Goal: Task Accomplishment & Management: Use online tool/utility

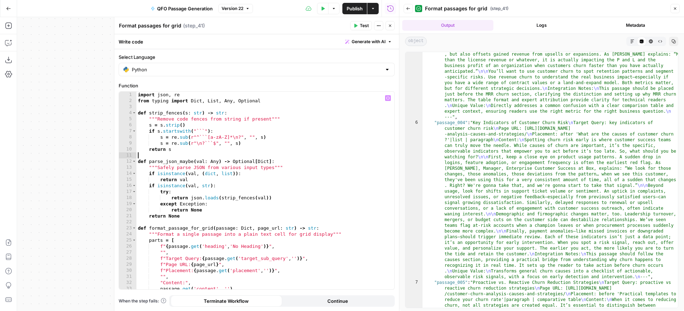
scroll to position [411, 0]
click at [139, 93] on div "import json , re from typing import Dict , List , Any , Optional def strip_fenc…" at bounding box center [266, 197] width 258 height 210
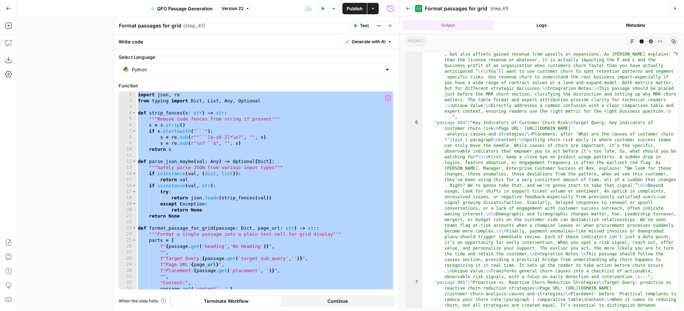
type textarea "**********"
paste textarea
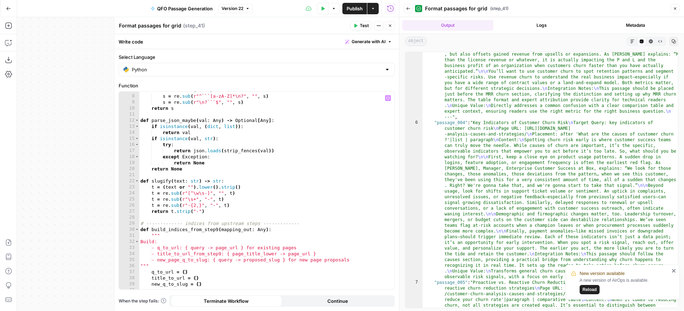
scroll to position [0, 0]
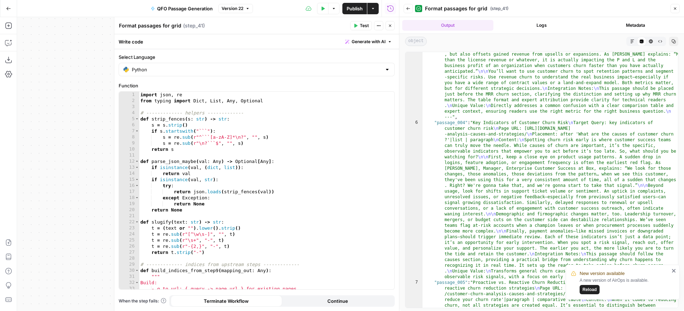
click at [355, 25] on icon "button" at bounding box center [356, 26] width 3 height 4
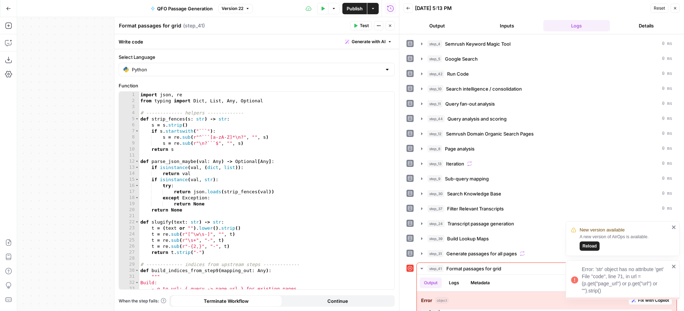
copy div "Error: 'str' object has no attribute 'get' File "code", line 71, in url = (p.ge…"
drag, startPoint x: 584, startPoint y: 282, endPoint x: 641, endPoint y: 249, distance: 65.7
click at [592, 266] on div "Error: 'str' object has no attribute 'get' File "code", line 71, in url = (p.ge…" at bounding box center [626, 280] width 88 height 29
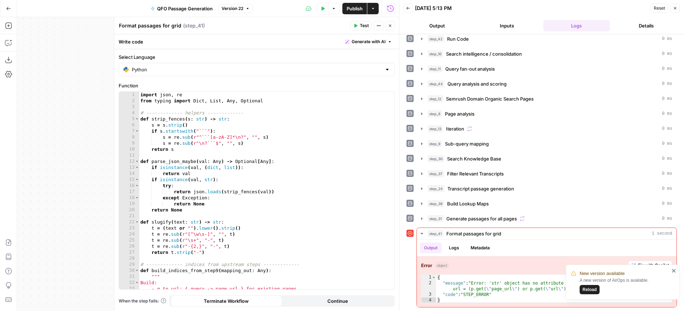
click at [674, 270] on icon "close" at bounding box center [674, 271] width 4 height 4
click at [141, 94] on div "import json , re from typing import Dict , List , Any , Optional # ------------…" at bounding box center [267, 197] width 256 height 210
type textarea "**********"
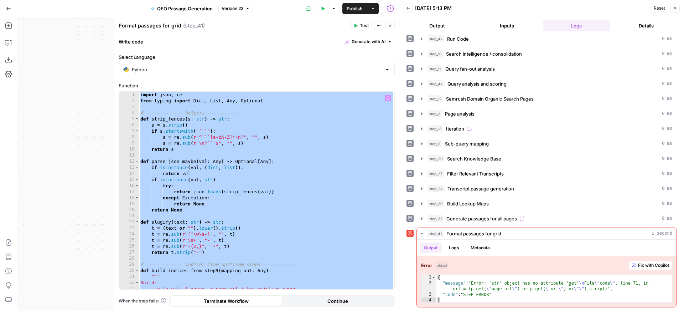
paste textarea
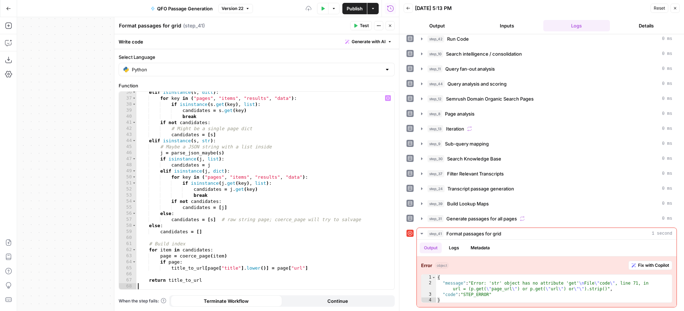
click at [365, 25] on span "Test" at bounding box center [364, 25] width 9 height 6
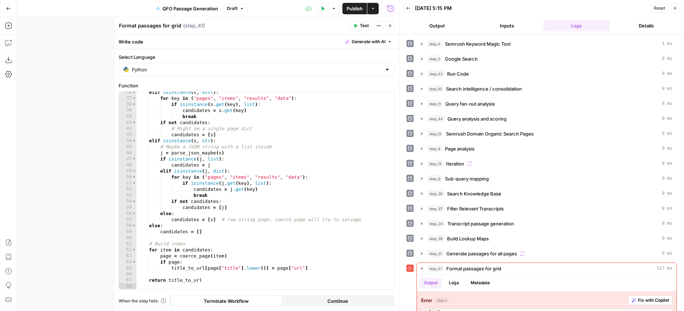
click at [359, 27] on button "Test" at bounding box center [361, 25] width 22 height 9
copy div "Error: name 'Any' is not defined File "code", line 2, in def build_indices_from…"
drag, startPoint x: 601, startPoint y: 290, endPoint x: 582, endPoint y: 271, distance: 26.5
click at [582, 271] on div "Error: name 'Any' is not defined File "code", line 2, in def build_indices_from…" at bounding box center [626, 280] width 88 height 29
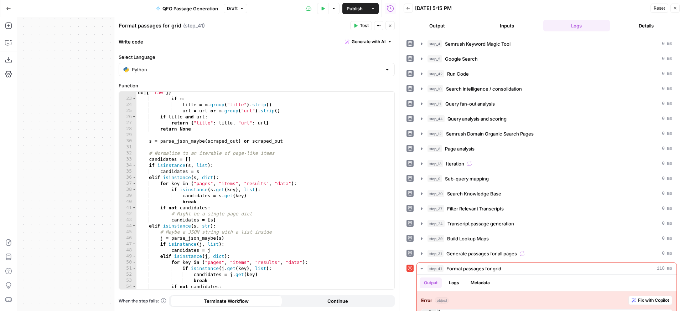
scroll to position [0, 0]
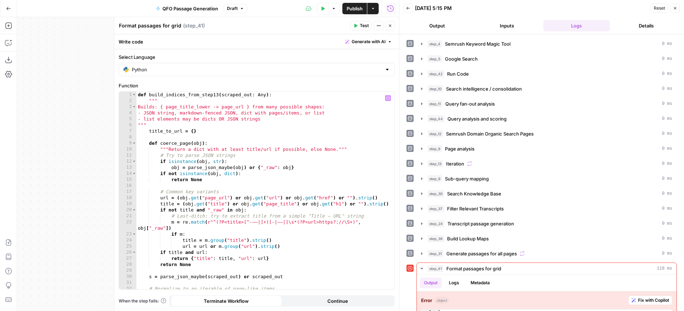
click at [138, 94] on div "def build_indices_from_step13 ( scraped_out : Any ) : """ Builds: { page_title_…" at bounding box center [266, 197] width 258 height 210
type textarea "**********"
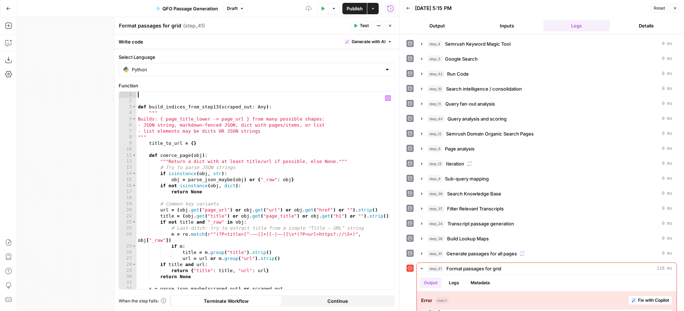
paste textarea
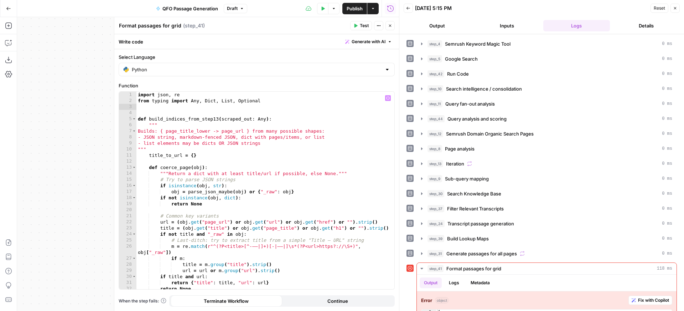
click at [361, 24] on span "Test" at bounding box center [364, 25] width 9 height 6
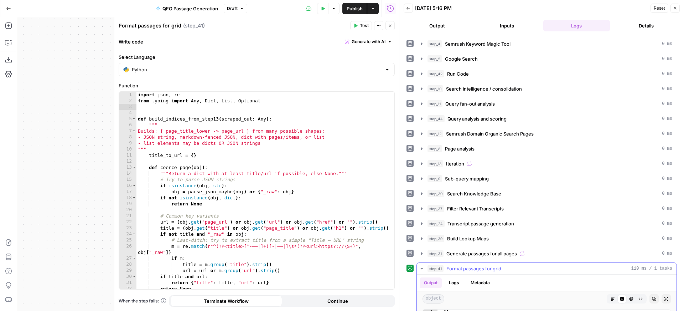
scroll to position [146, 0]
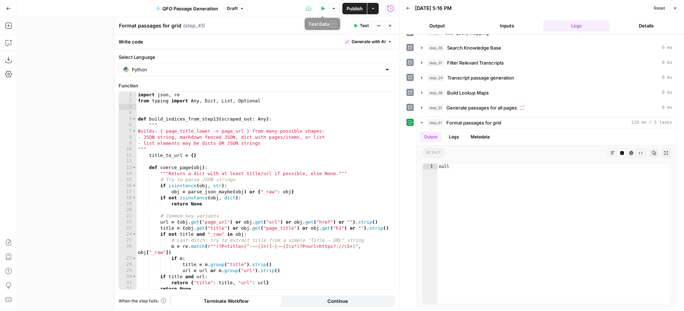
click at [322, 9] on icon "button" at bounding box center [323, 8] width 3 height 4
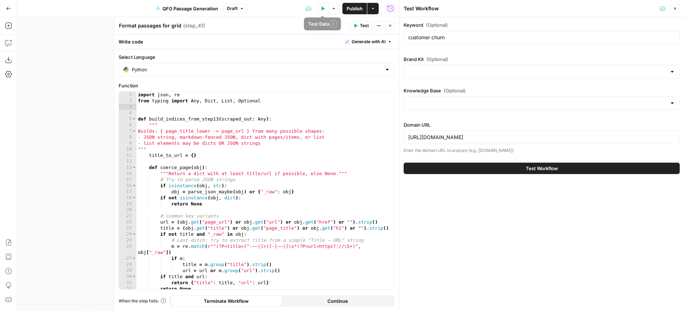
type input "Keynotes (CSC)"
type input "Customer Success Collective"
click at [522, 168] on button "Test Workflow" at bounding box center [542, 168] width 276 height 11
